Goal: Information Seeking & Learning: Check status

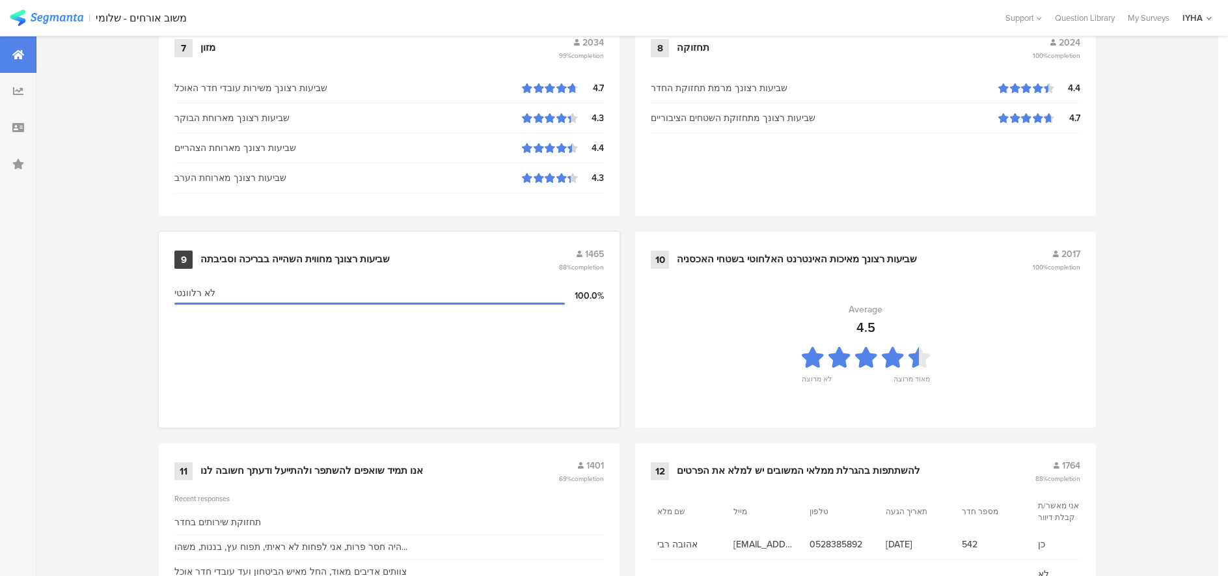
scroll to position [1333, 0]
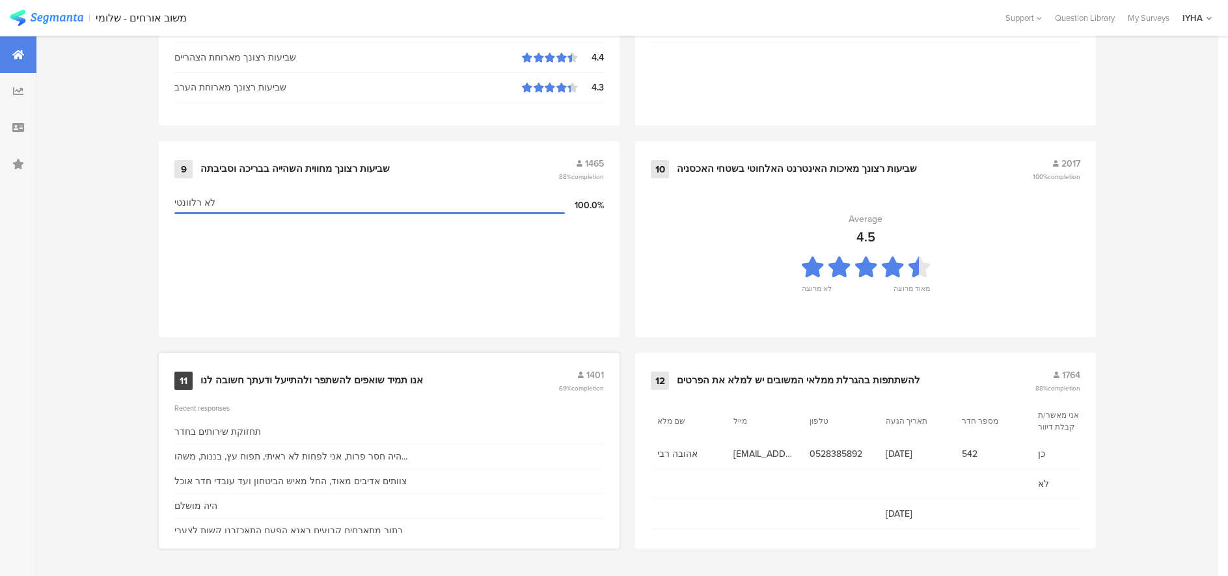
click at [307, 377] on div "אנו תמיד שואפים להשתפר ולהתייעל ודעתך חשובה לנו" at bounding box center [311, 380] width 223 height 13
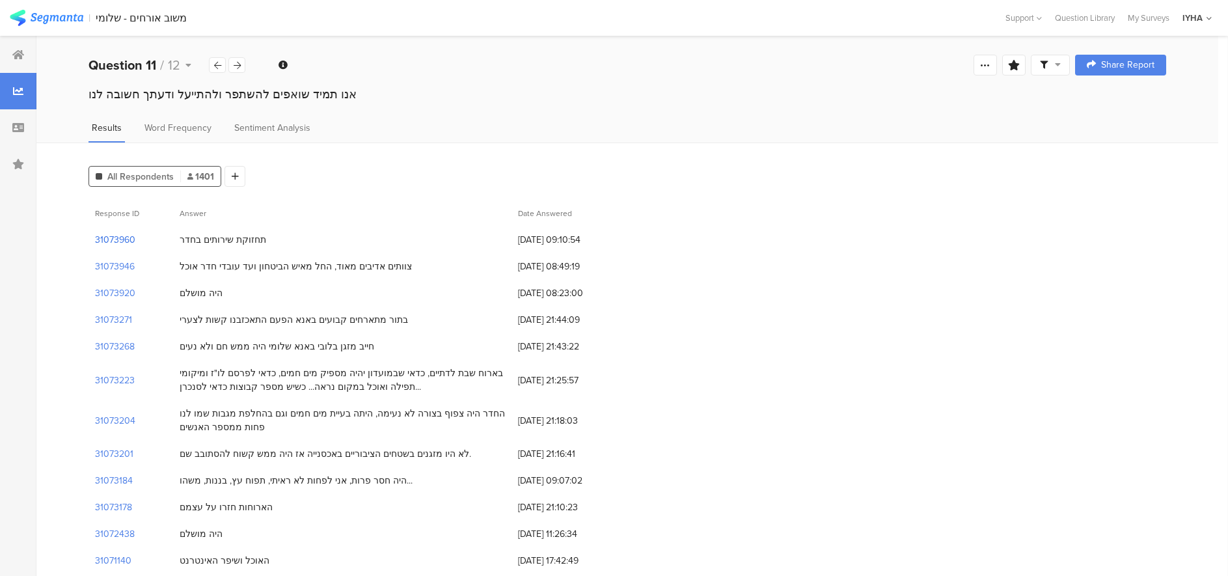
click at [124, 241] on section "31073960" at bounding box center [115, 240] width 40 height 14
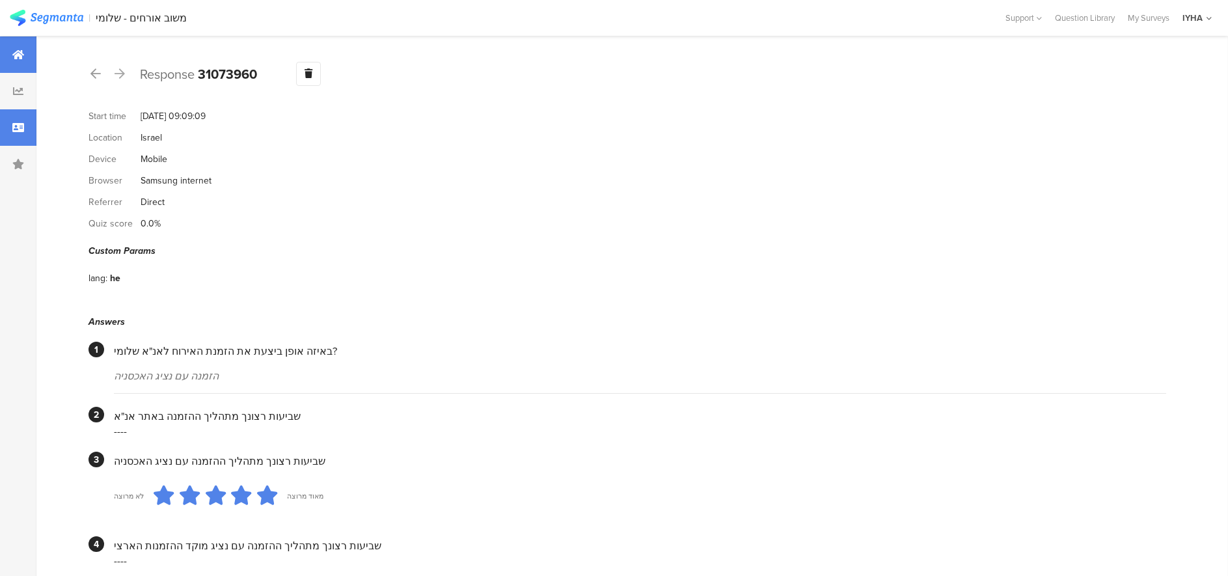
click at [22, 59] on icon at bounding box center [18, 54] width 12 height 10
